Goal: Find specific page/section: Find specific page/section

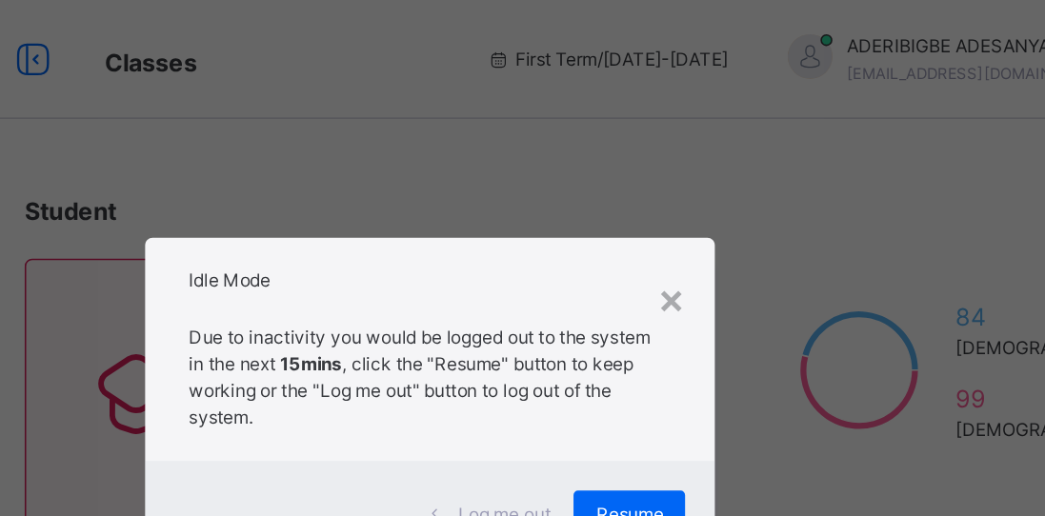
click at [679, 199] on div "×" at bounding box center [677, 191] width 18 height 40
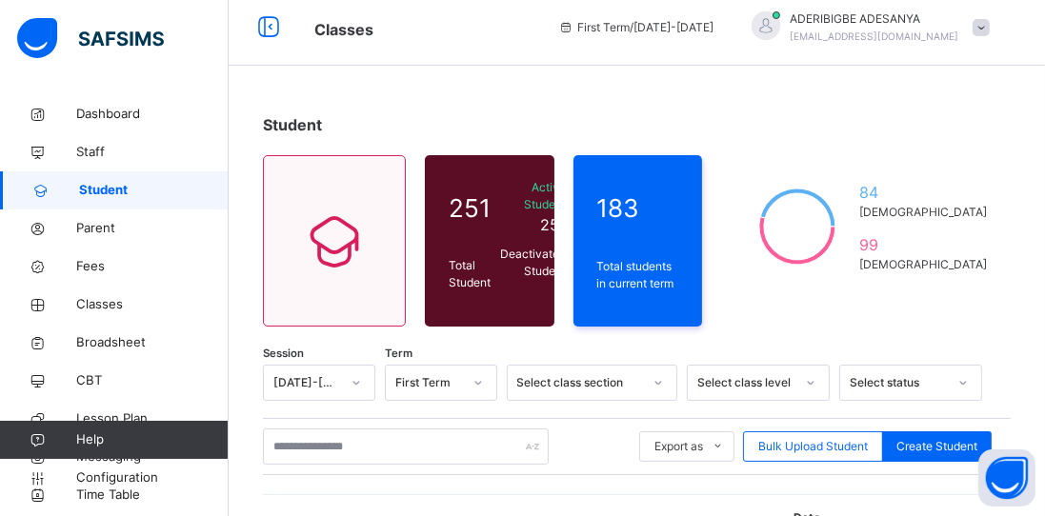
scroll to position [12, 0]
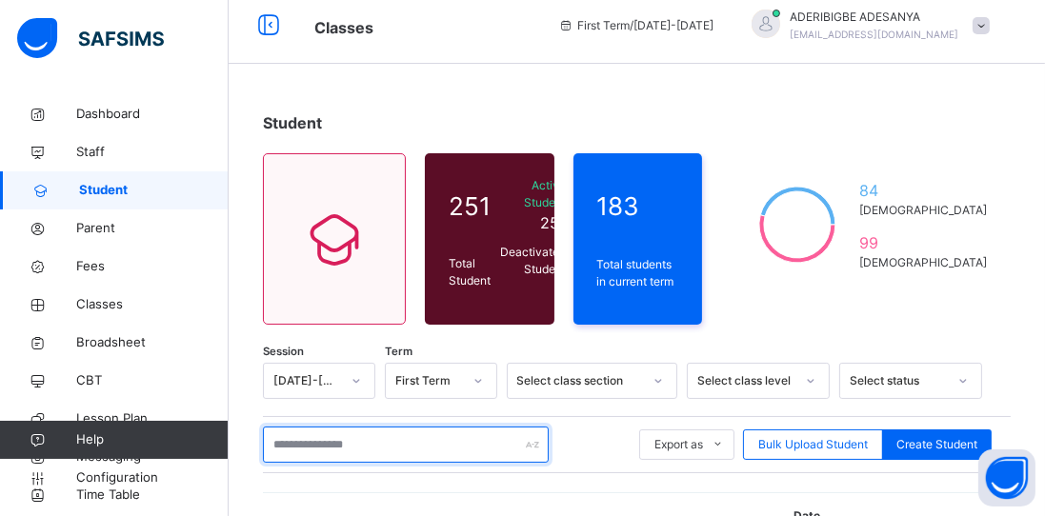
click at [484, 449] on input "text" at bounding box center [406, 445] width 286 height 36
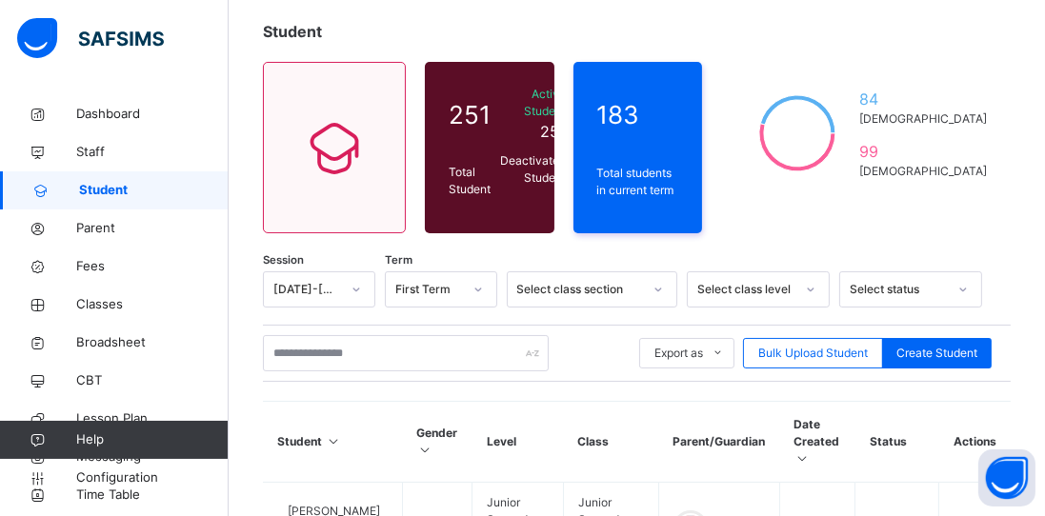
click at [882, 67] on div "84 [DEMOGRAPHIC_DATA] 99 [DEMOGRAPHIC_DATA]" at bounding box center [866, 133] width 290 height 143
click at [98, 235] on span "Parent" at bounding box center [152, 228] width 152 height 19
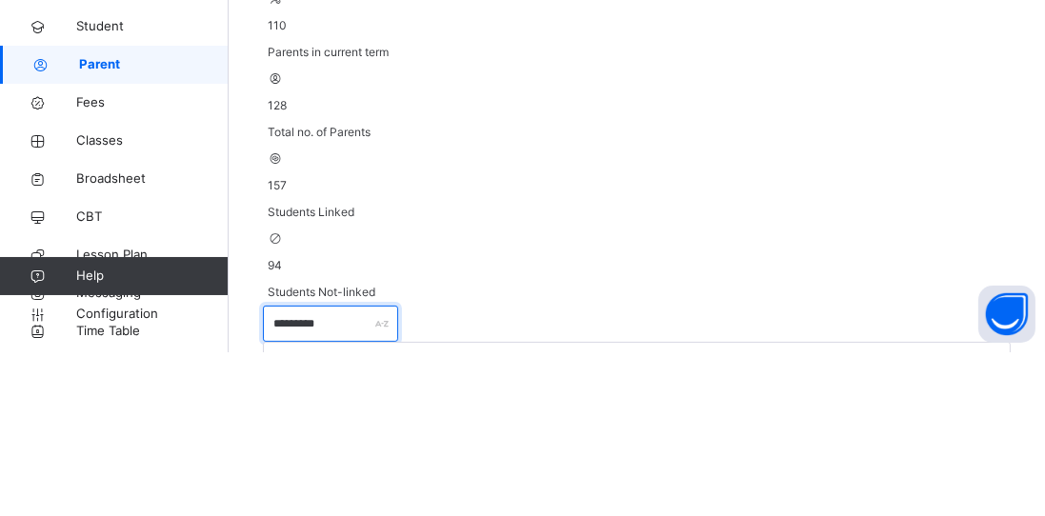
scroll to position [178, 0]
type input "*"
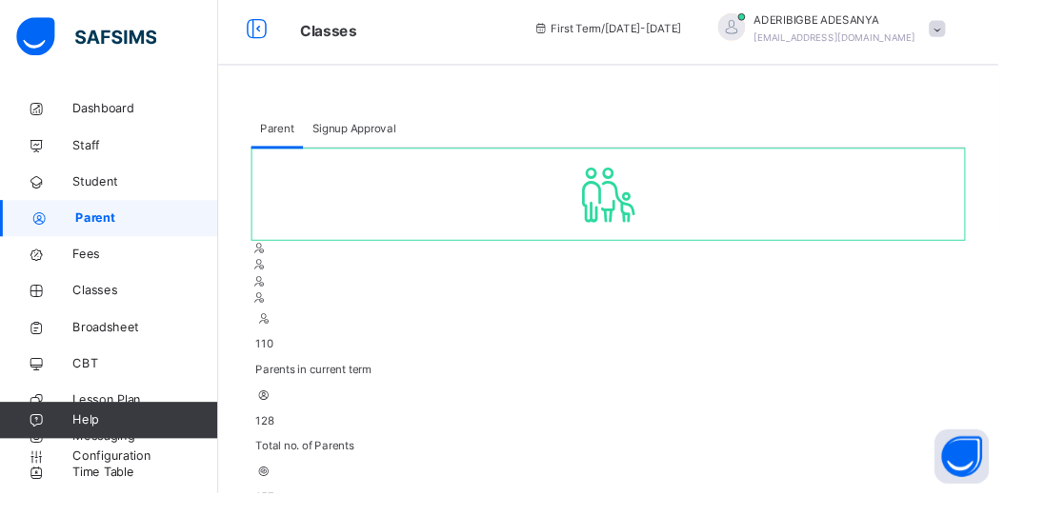
scroll to position [0, 0]
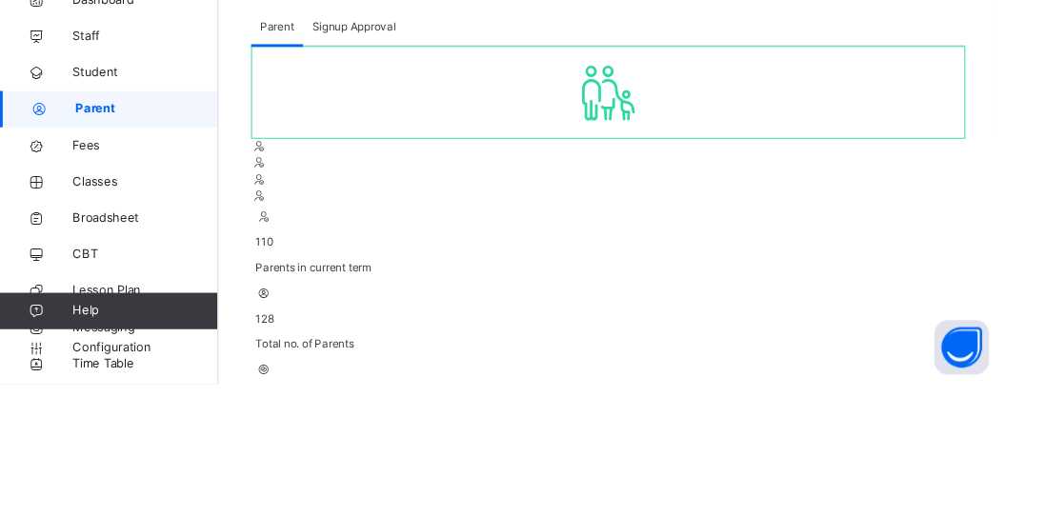
click at [385, 146] on span "Signup Approval" at bounding box center [371, 142] width 88 height 17
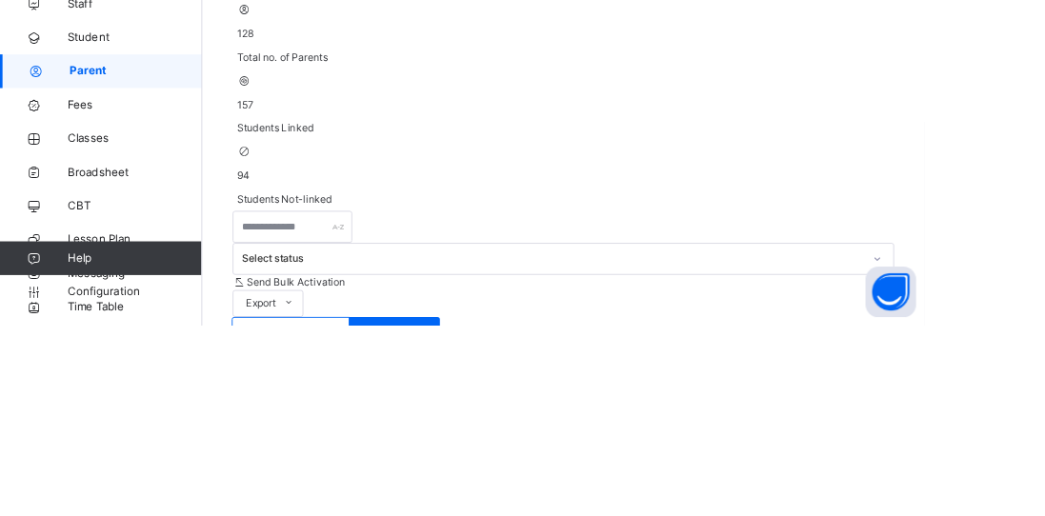
scroll to position [262, 0]
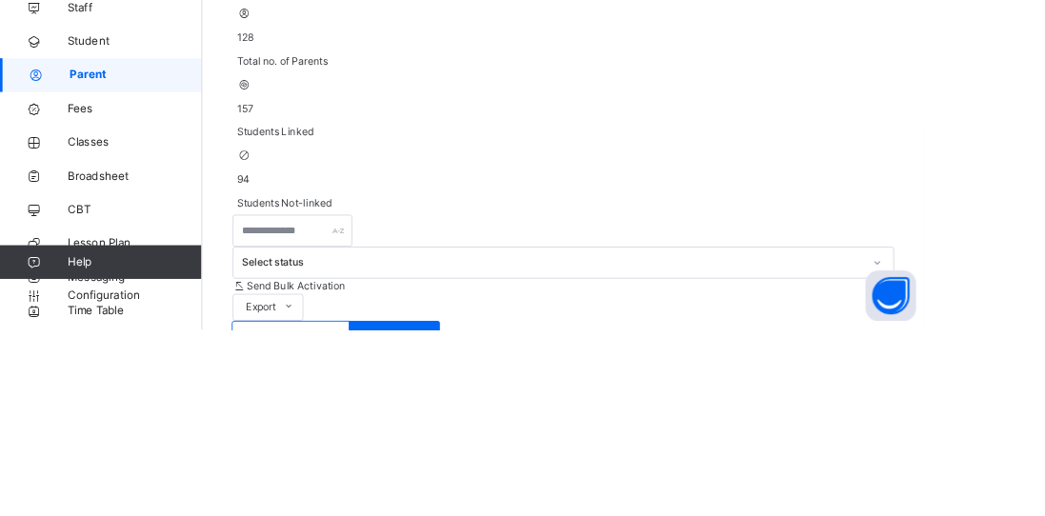
type input "*"
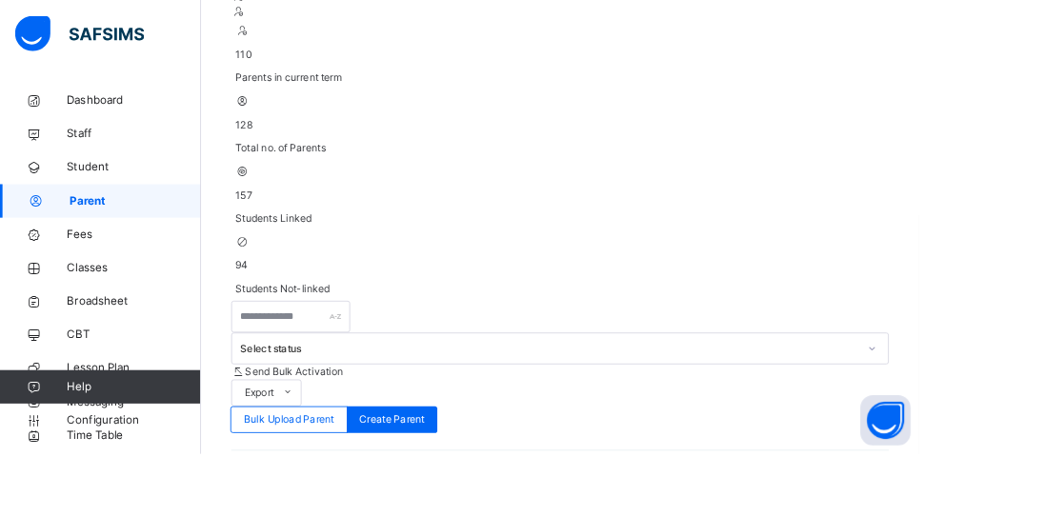
scroll to position [366, 0]
